Goal: Task Accomplishment & Management: Manage account settings

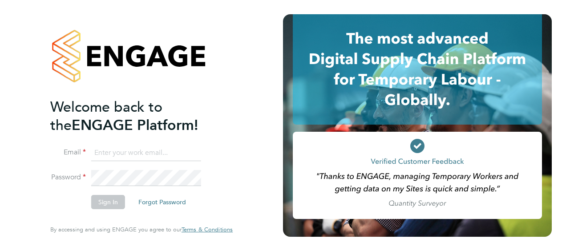
click at [132, 156] on input at bounding box center [146, 153] width 110 height 16
type input "paul.cronin@vistry.co.uk"
drag, startPoint x: 132, startPoint y: 156, endPoint x: 128, endPoint y: 170, distance: 14.7
click at [128, 170] on li "Email paul.cronin@vistry.co.uk" at bounding box center [137, 157] width 174 height 25
click at [113, 198] on button "Sign In" at bounding box center [108, 202] width 34 height 14
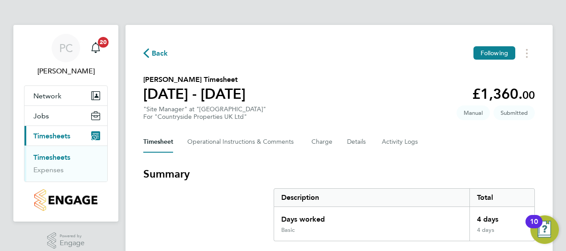
click at [56, 154] on link "Timesheets" at bounding box center [51, 157] width 37 height 8
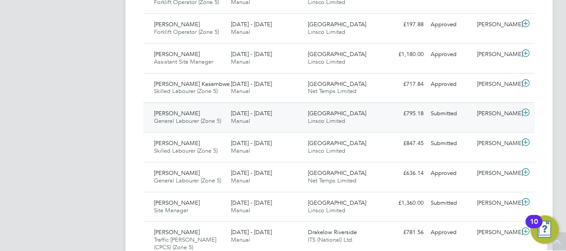
click at [525, 112] on icon at bounding box center [525, 112] width 11 height 7
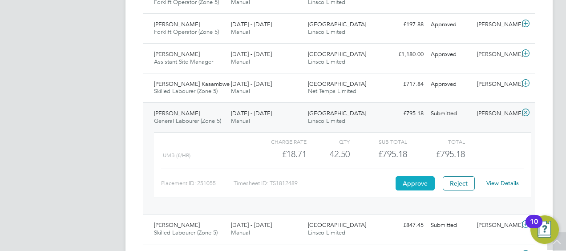
click at [410, 185] on button "Approve" at bounding box center [415, 183] width 39 height 14
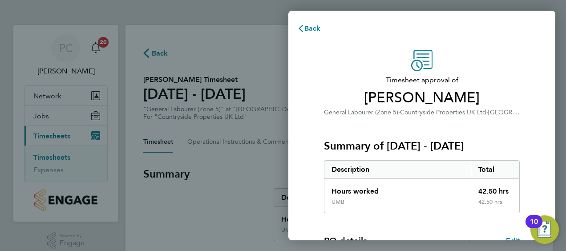
click at [363, 145] on h3 "Summary of [DATE] - [DATE]" at bounding box center [422, 146] width 196 height 14
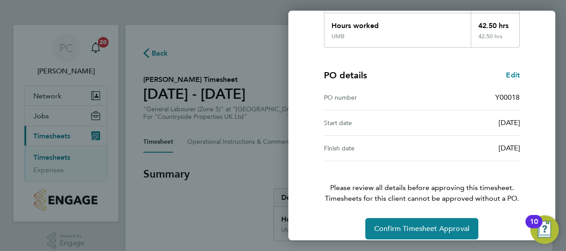
scroll to position [174, 0]
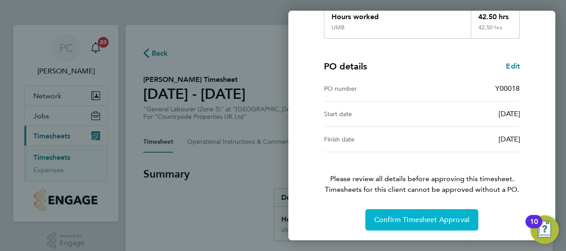
click at [414, 225] on button "Confirm Timesheet Approval" at bounding box center [421, 219] width 113 height 21
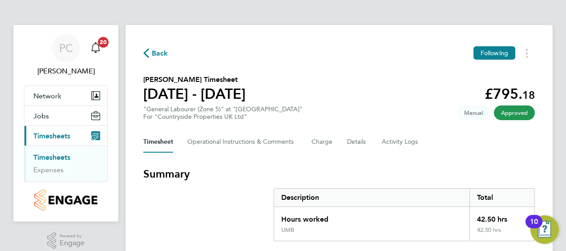
click at [65, 155] on link "Timesheets" at bounding box center [51, 157] width 37 height 8
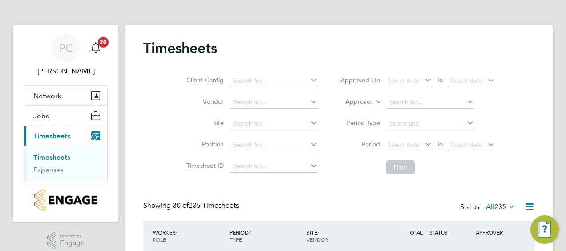
click at [532, 142] on div "Client Config Vendor Site Position Timesheet ID Approved On Select date To Sele…" at bounding box center [339, 122] width 392 height 113
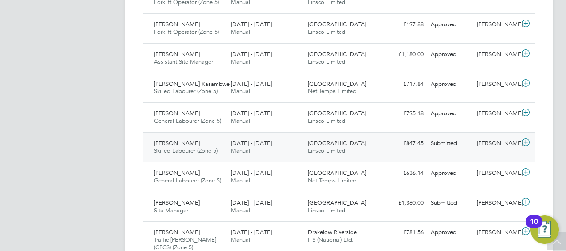
click at [527, 142] on icon at bounding box center [525, 142] width 11 height 7
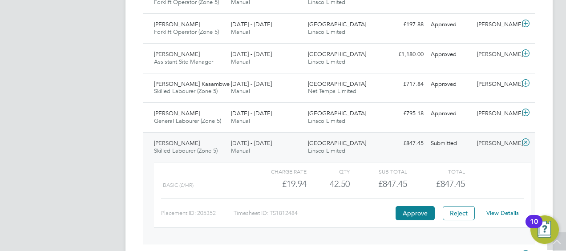
click at [418, 204] on div "Placement ID: 205352 Timesheet ID: TS1812484 Approve Reject View Details" at bounding box center [342, 210] width 363 height 22
click at [414, 211] on button "Approve" at bounding box center [415, 213] width 39 height 14
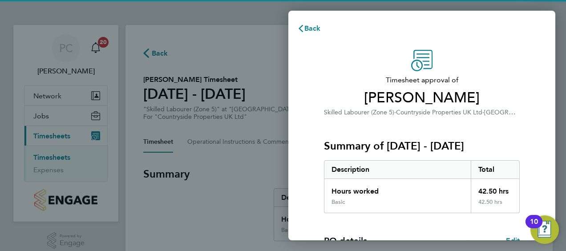
click at [430, 115] on span "Countryside Properties UK Ltd" at bounding box center [439, 113] width 86 height 8
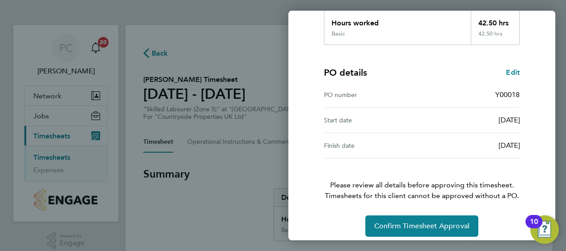
scroll to position [174, 0]
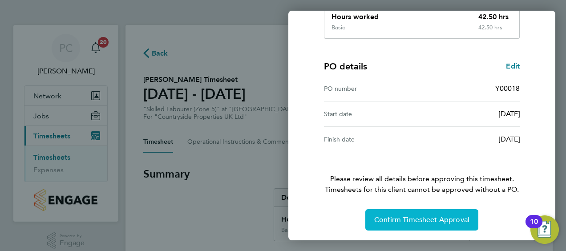
click at [413, 213] on button "Confirm Timesheet Approval" at bounding box center [421, 219] width 113 height 21
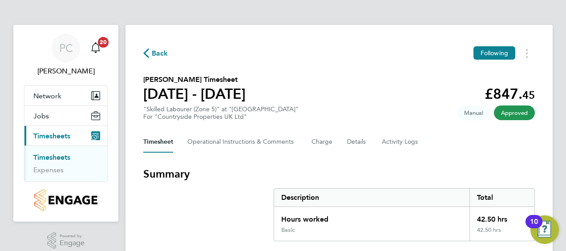
click at [64, 156] on link "Timesheets" at bounding box center [51, 157] width 37 height 8
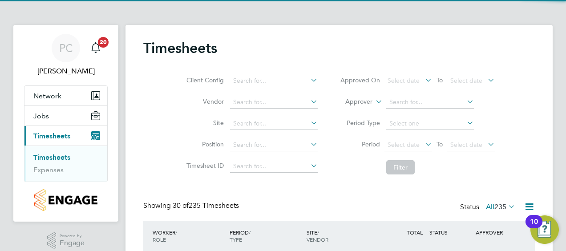
click at [508, 95] on div "Client Config Vendor Site Position Timesheet ID Approved On Select date To Sele…" at bounding box center [339, 122] width 392 height 113
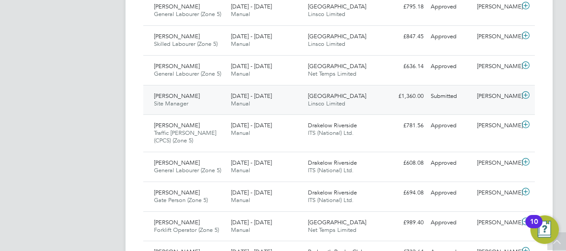
click at [528, 93] on icon at bounding box center [525, 95] width 11 height 7
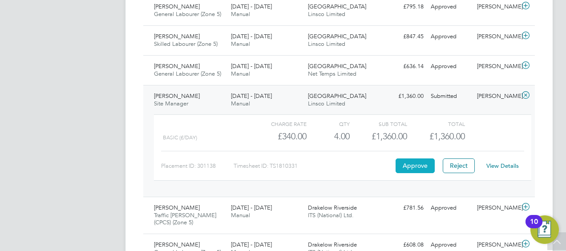
click at [400, 165] on button "Approve" at bounding box center [415, 165] width 39 height 14
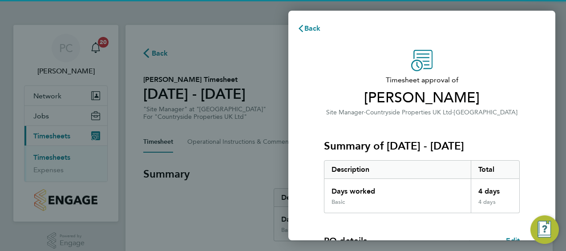
click at [386, 121] on div "Summary of [DATE] - [DATE] Description Total Days worked 4 days Basic 4 days" at bounding box center [422, 166] width 196 height 96
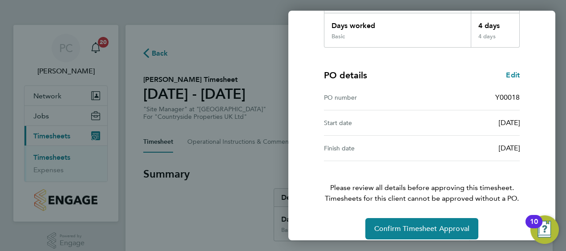
scroll to position [174, 0]
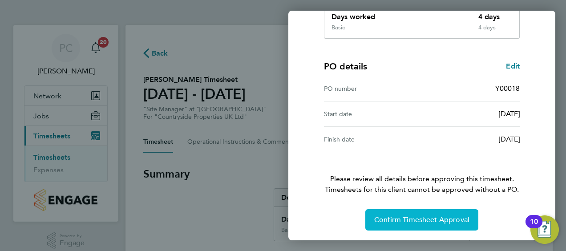
click at [408, 214] on button "Confirm Timesheet Approval" at bounding box center [421, 219] width 113 height 21
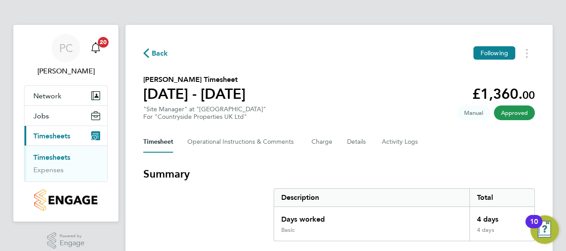
click at [59, 155] on link "Timesheets" at bounding box center [51, 157] width 37 height 8
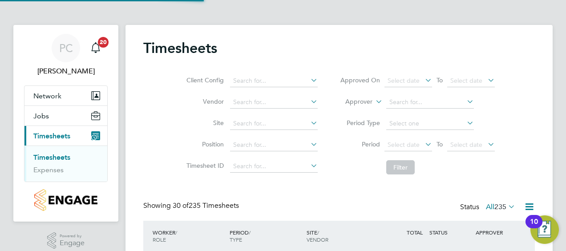
click at [434, 49] on div "Timesheets" at bounding box center [339, 52] width 392 height 27
